Goal: Task Accomplishment & Management: Complete application form

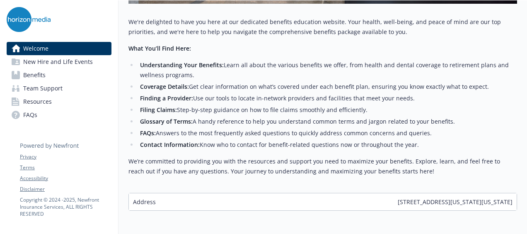
scroll to position [373, 0]
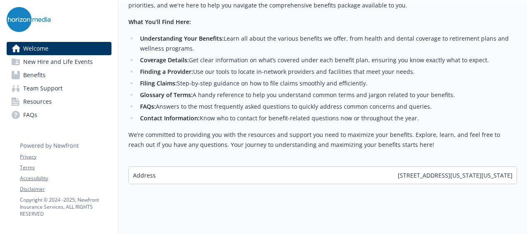
click at [70, 62] on span "New Hire and Life Events" at bounding box center [58, 61] width 70 height 13
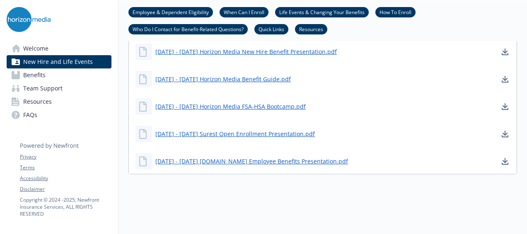
scroll to position [641, 0]
